Goal: Task Accomplishment & Management: Manage account settings

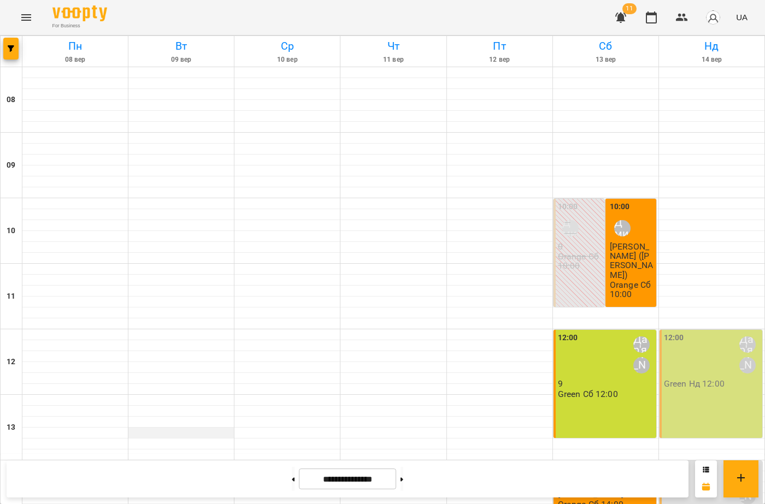
scroll to position [328, 0]
click at [22, 25] on button "Menu" at bounding box center [26, 17] width 26 height 26
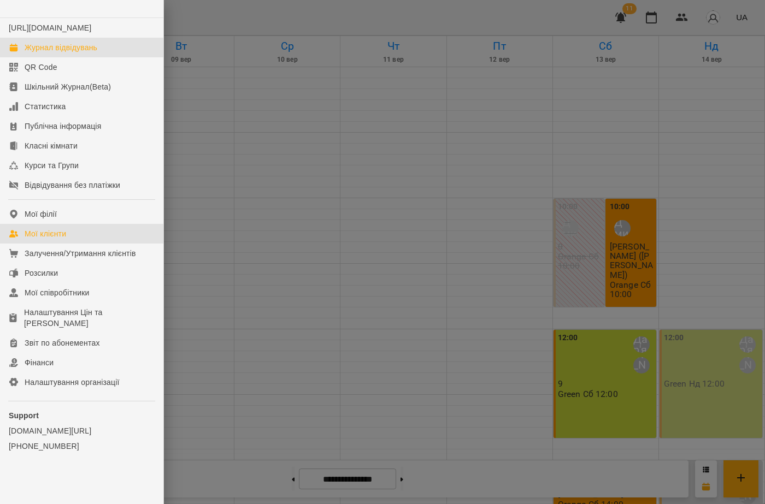
click at [53, 239] on div "Мої клієнти" at bounding box center [46, 233] width 42 height 11
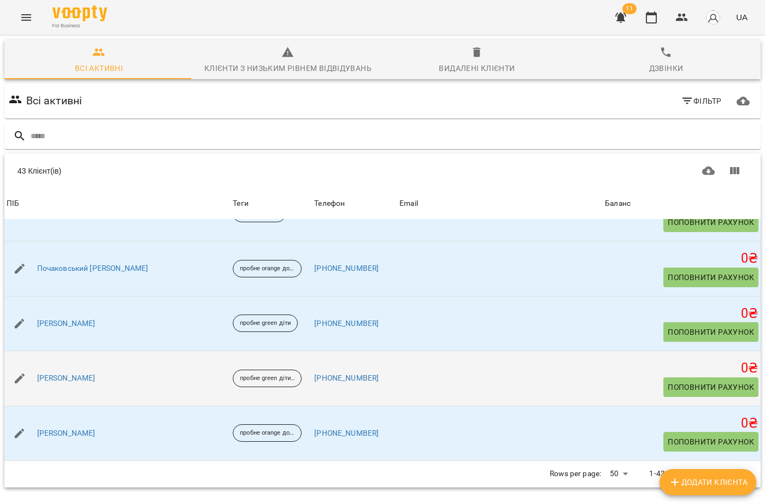
scroll to position [1191, 0]
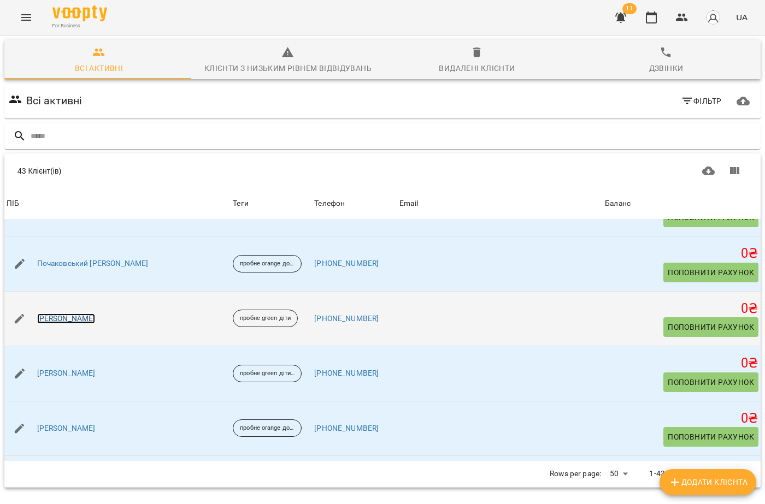
click at [69, 315] on link "[PERSON_NAME]" at bounding box center [66, 319] width 58 height 11
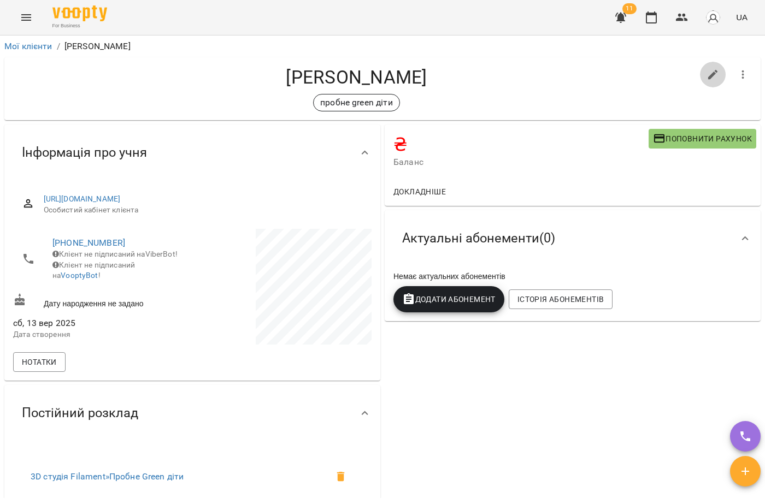
click at [708, 71] on icon "button" at bounding box center [713, 75] width 10 height 10
select select "**"
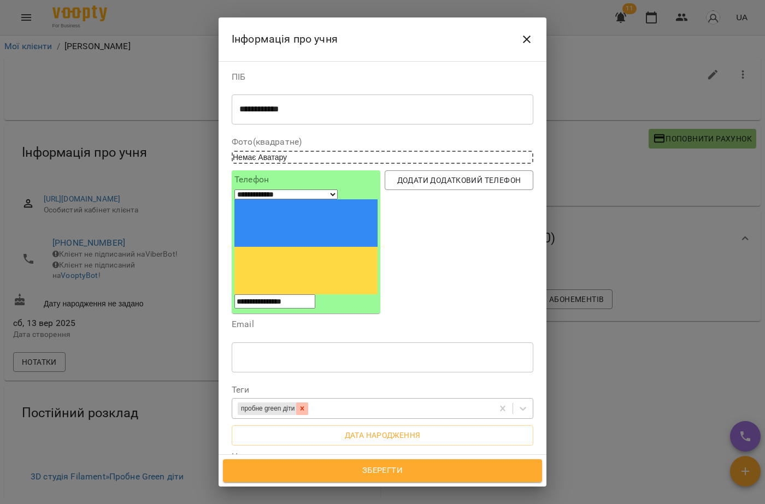
click at [306, 405] on icon at bounding box center [302, 409] width 8 height 8
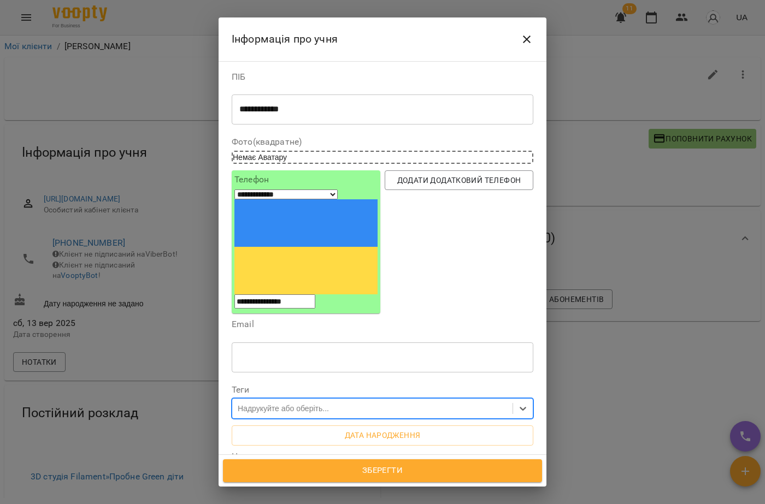
click at [295, 403] on div "Надрукуйте або оберіть..." at bounding box center [283, 408] width 91 height 11
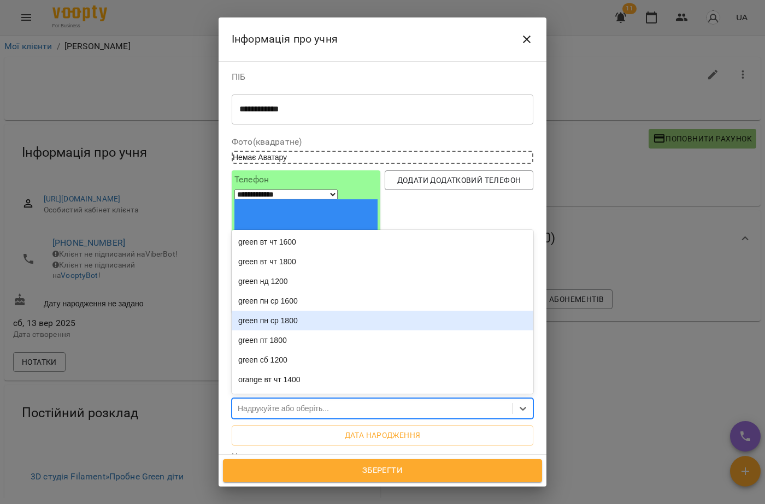
scroll to position [55, 0]
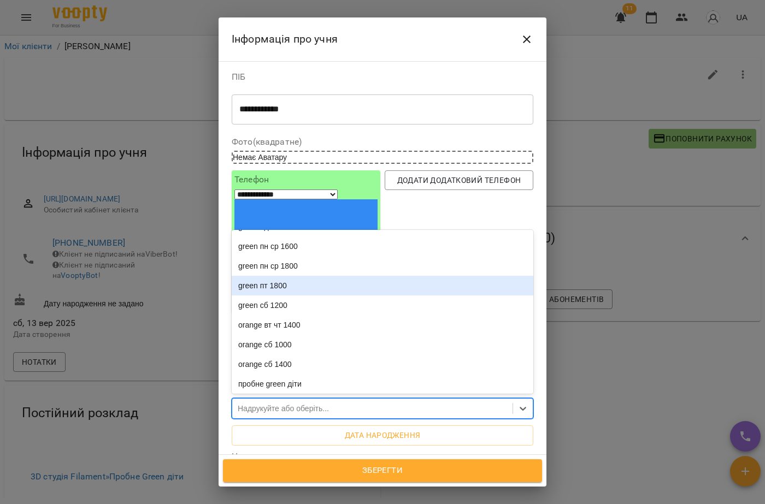
click at [268, 276] on div "green пт 1800" at bounding box center [383, 286] width 302 height 20
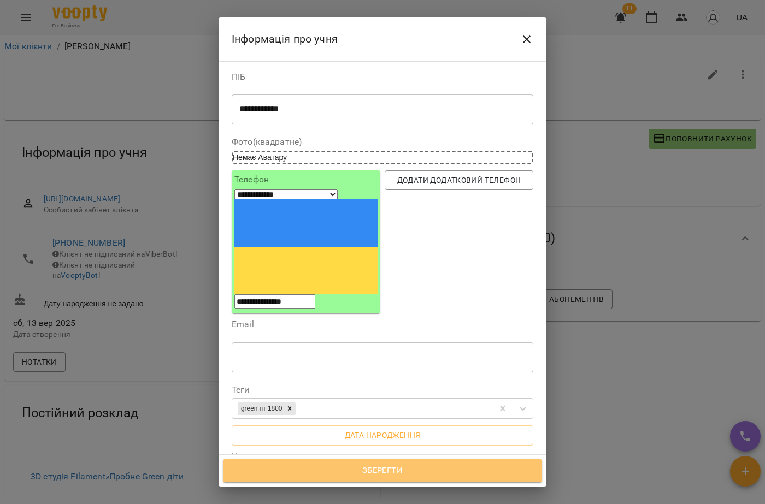
click at [302, 478] on span "Зберегти" at bounding box center [382, 471] width 295 height 14
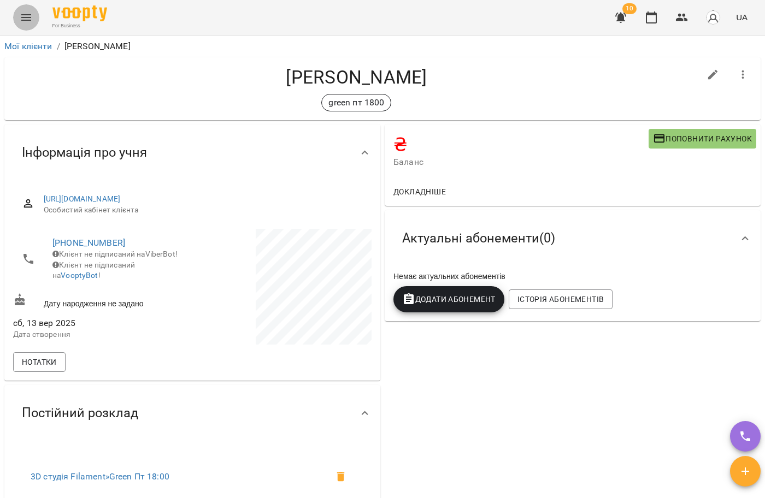
click at [20, 19] on icon "Menu" at bounding box center [26, 17] width 13 height 13
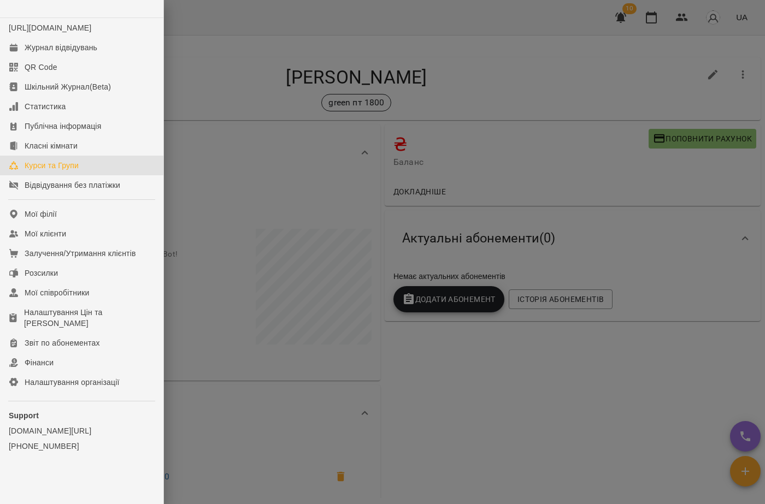
click at [56, 168] on link "Курси та Групи" at bounding box center [81, 166] width 163 height 20
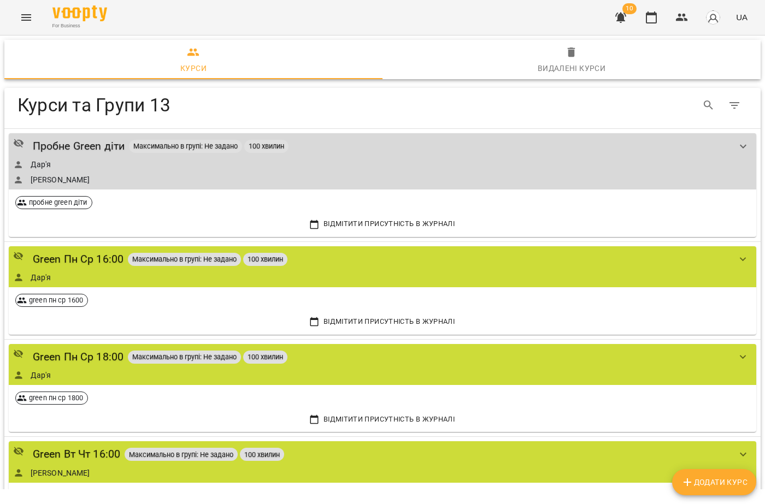
click at [31, 9] on button "Menu" at bounding box center [26, 17] width 26 height 26
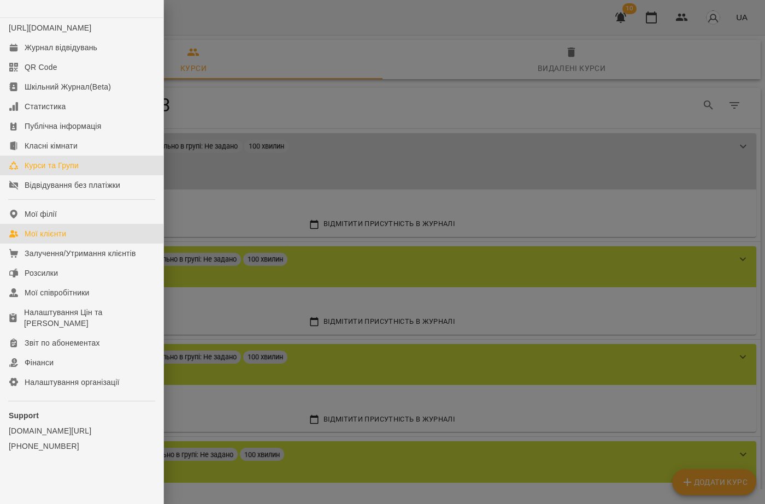
click at [54, 239] on div "Мої клієнти" at bounding box center [46, 233] width 42 height 11
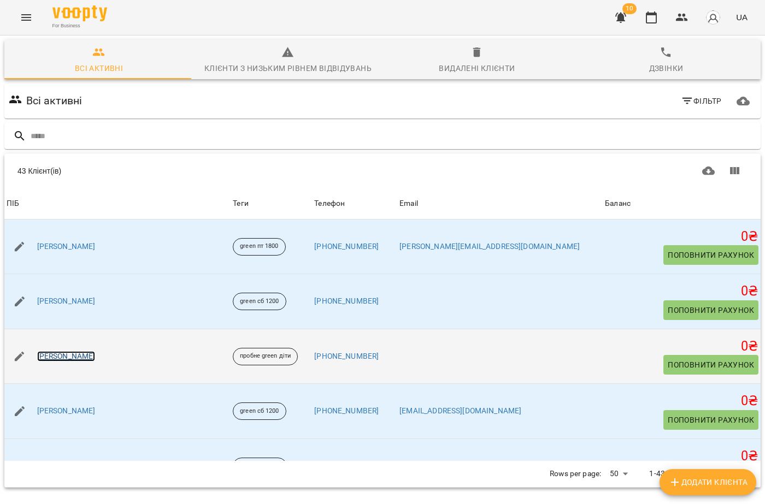
click at [79, 351] on link "[PERSON_NAME]" at bounding box center [66, 356] width 58 height 11
